Goal: Find specific page/section: Find specific page/section

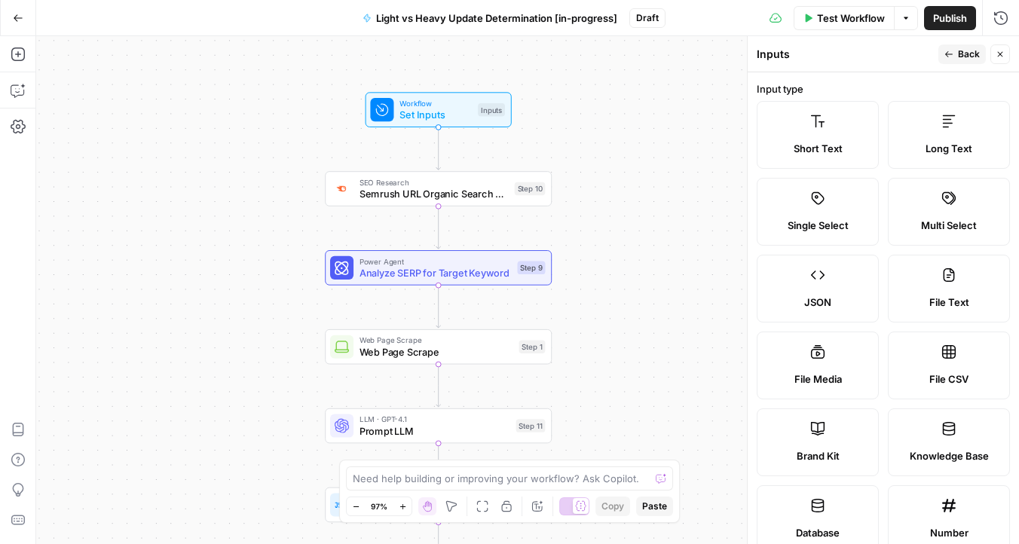
scroll to position [444, 0]
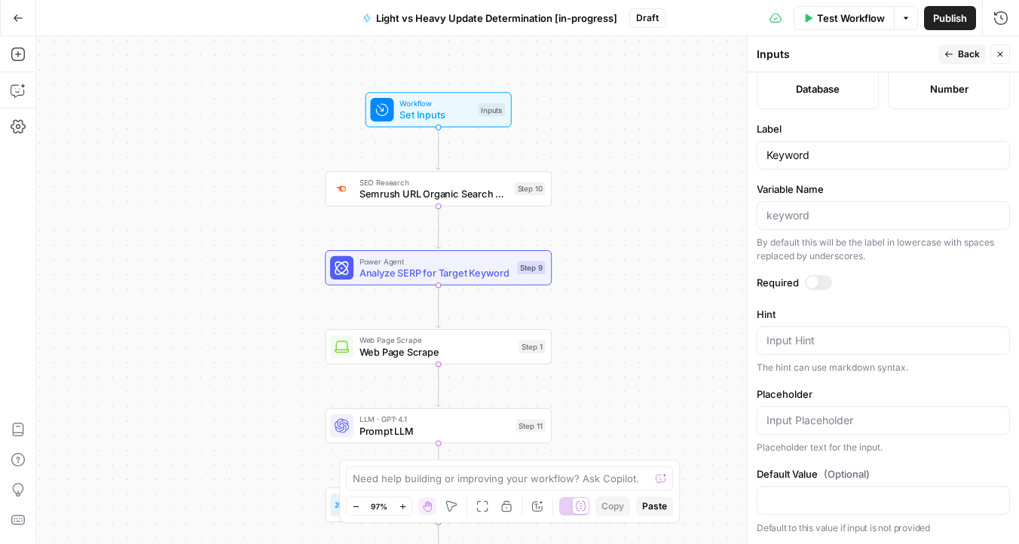
click at [14, 19] on icon "button" at bounding box center [18, 18] width 11 height 11
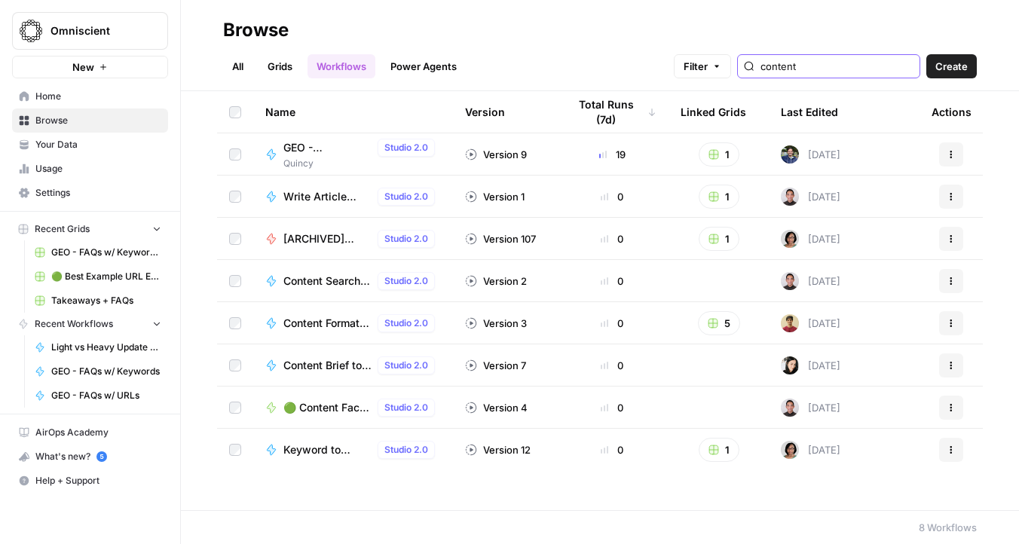
click at [822, 64] on input "content" at bounding box center [836, 66] width 153 height 15
click at [906, 61] on input "content" at bounding box center [836, 66] width 153 height 15
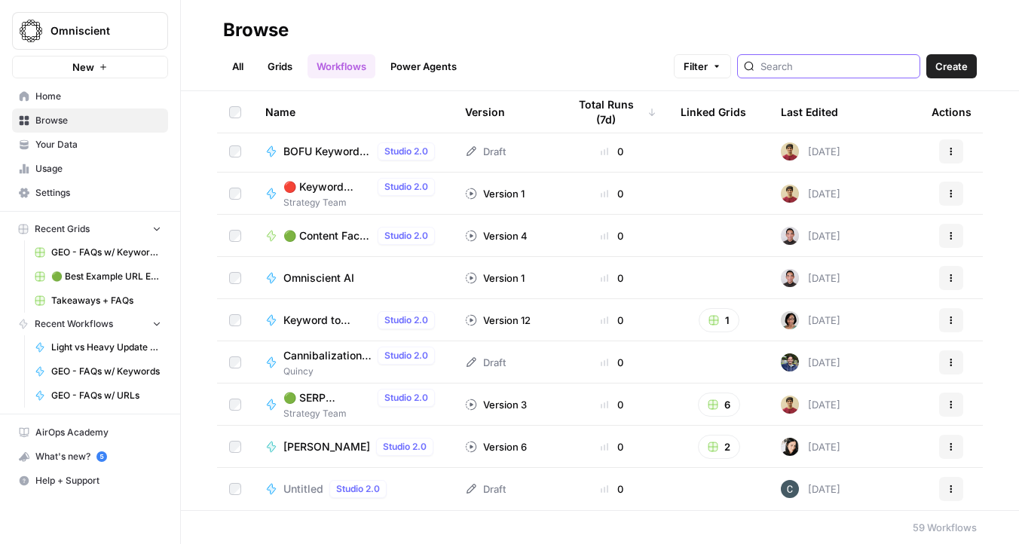
scroll to position [1839, 0]
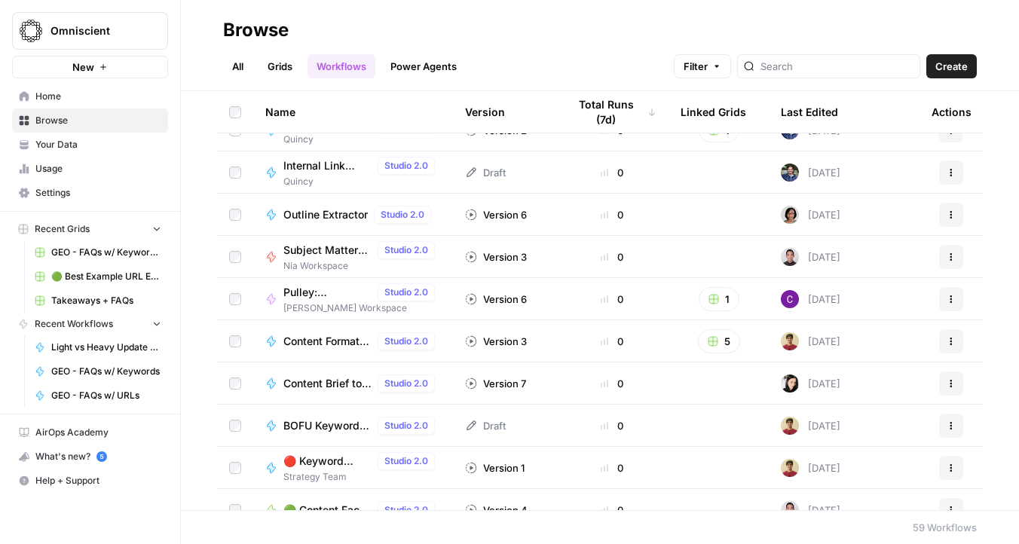
click at [316, 461] on span "🔴 Keyword Automation (work in progress)" at bounding box center [327, 461] width 88 height 15
